Goal: Find specific page/section: Find specific page/section

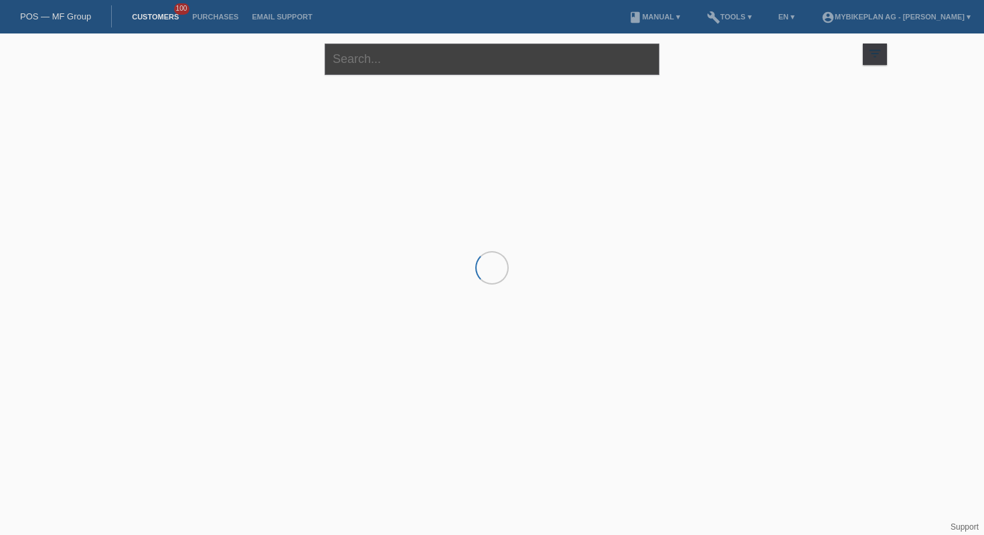
click at [440, 72] on input "text" at bounding box center [492, 58] width 335 height 31
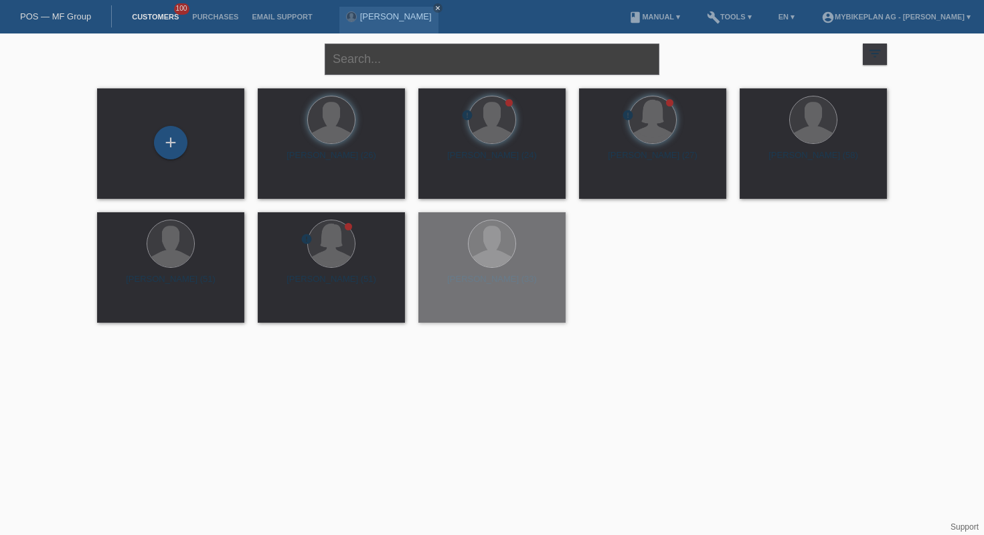
paste input "[PERSON_NAME]"
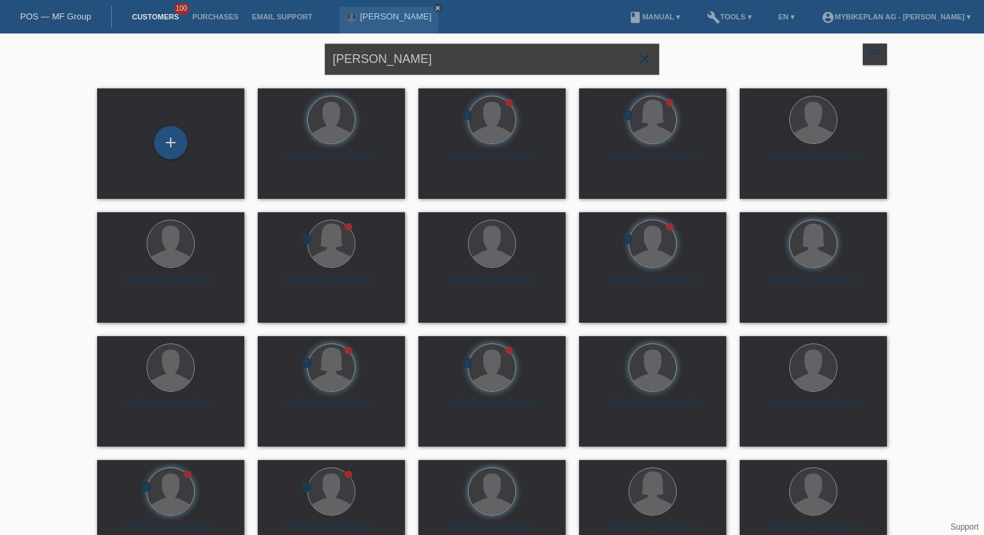
type input "[PERSON_NAME]"
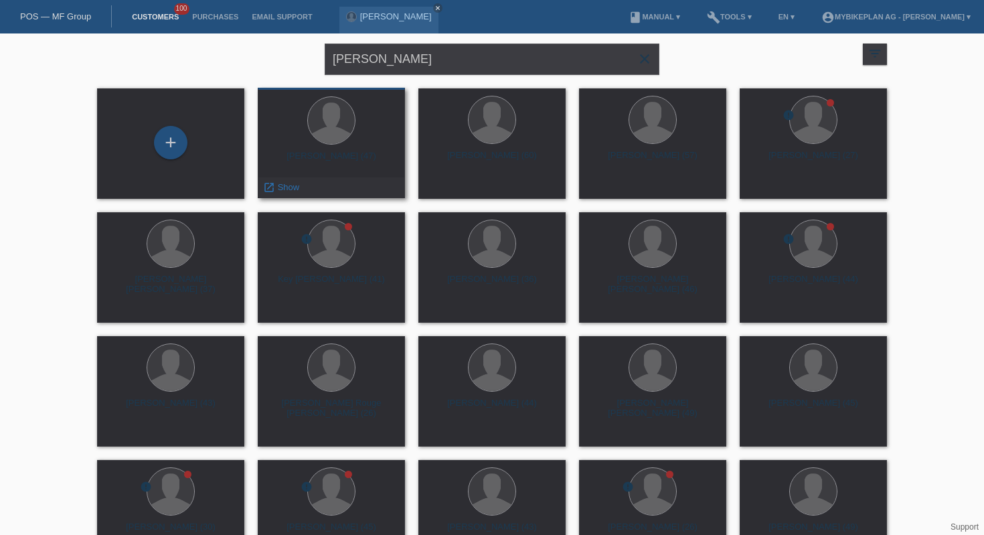
click at [335, 153] on div "[PERSON_NAME] (47)" at bounding box center [331, 161] width 126 height 21
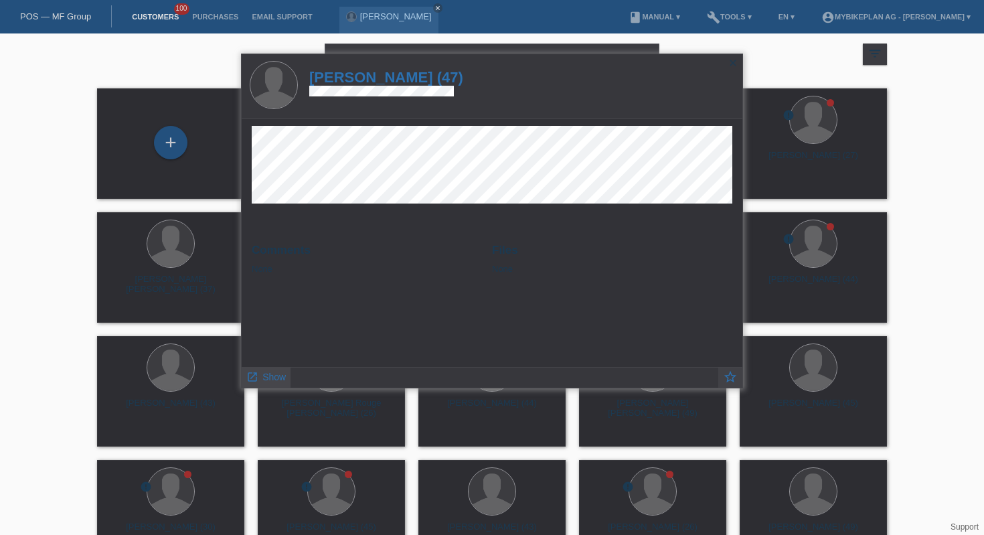
click at [261, 383] on link "launch Show" at bounding box center [265, 375] width 39 height 17
